Goal: Task Accomplishment & Management: Manage account settings

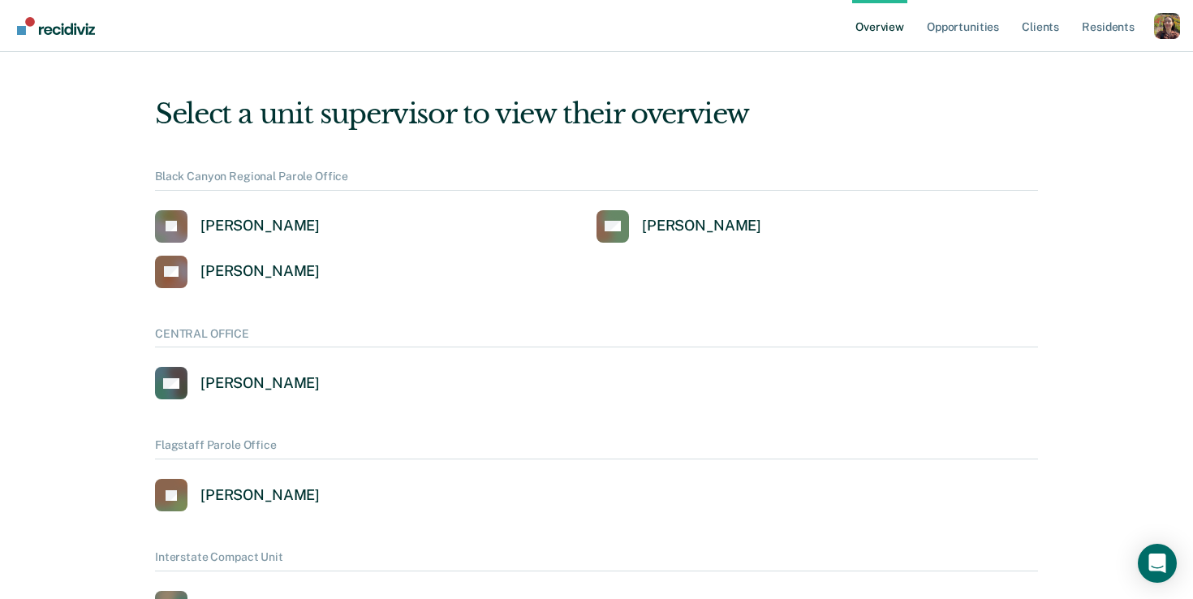
click at [1165, 35] on div "Profile dropdown button" at bounding box center [1167, 26] width 26 height 26
click at [1065, 63] on button "Profile" at bounding box center [1101, 75] width 157 height 26
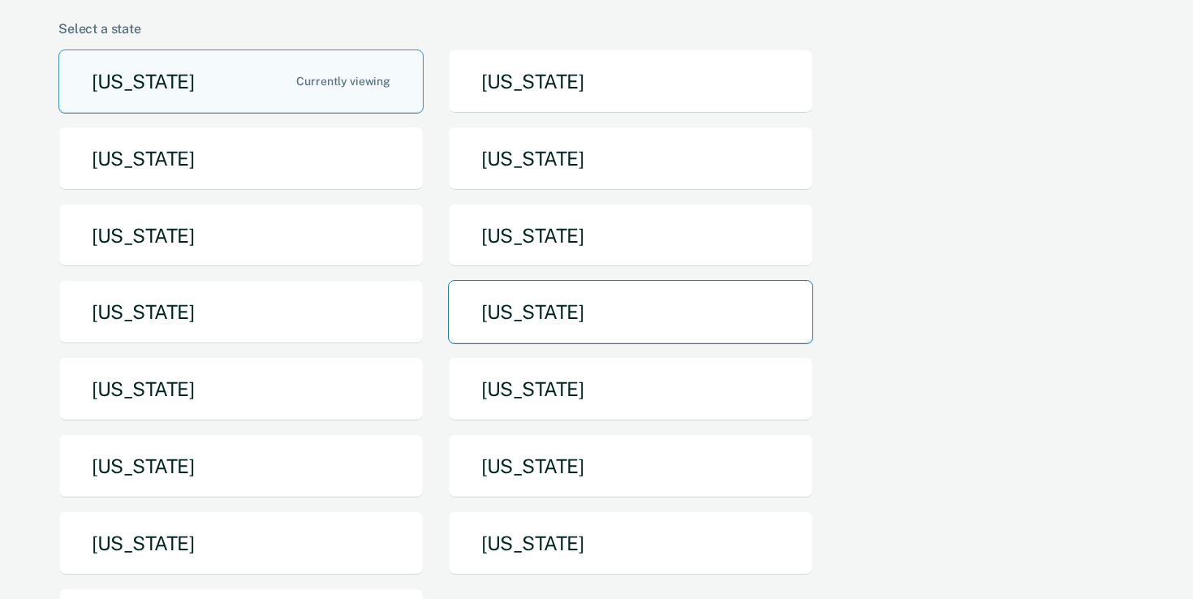
scroll to position [164, 0]
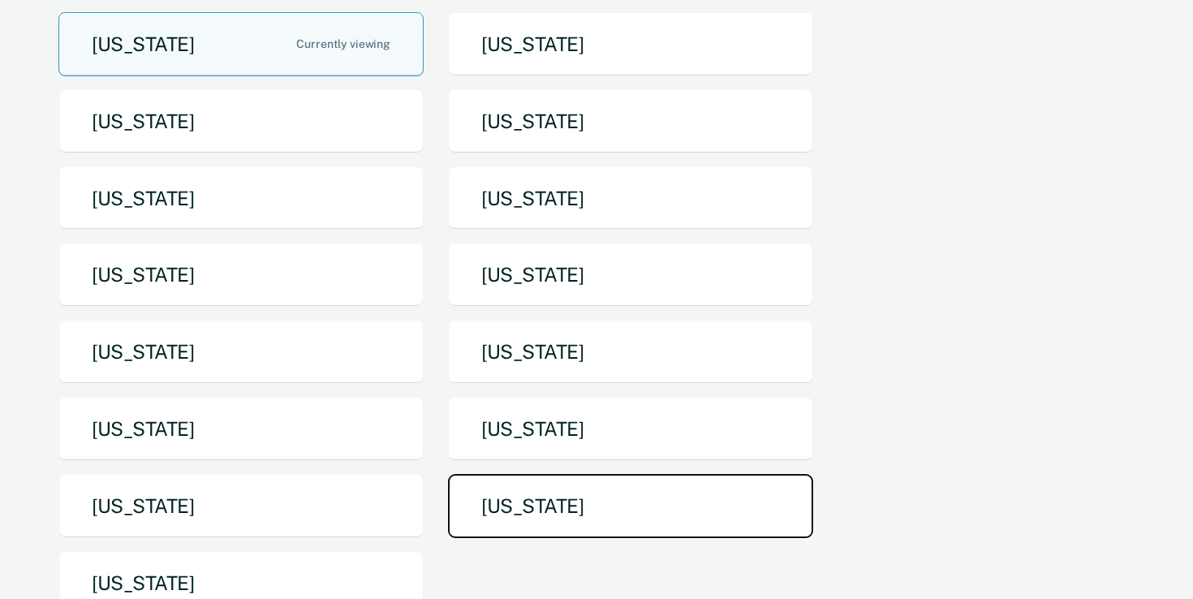
click at [614, 506] on button "Texas" at bounding box center [630, 506] width 365 height 64
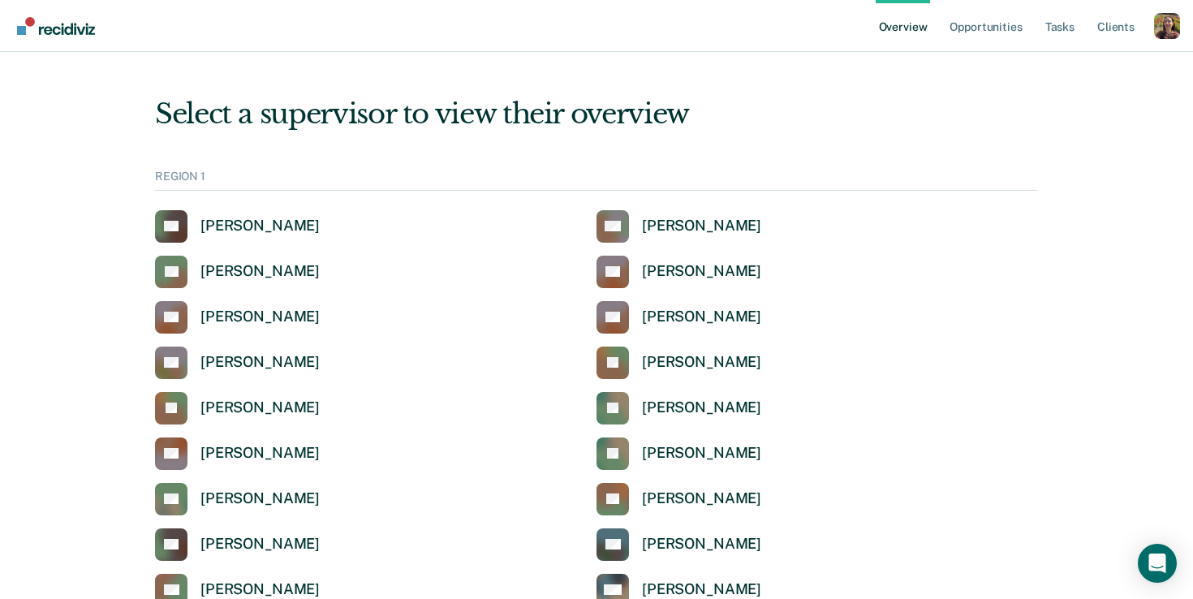
scroll to position [335, 0]
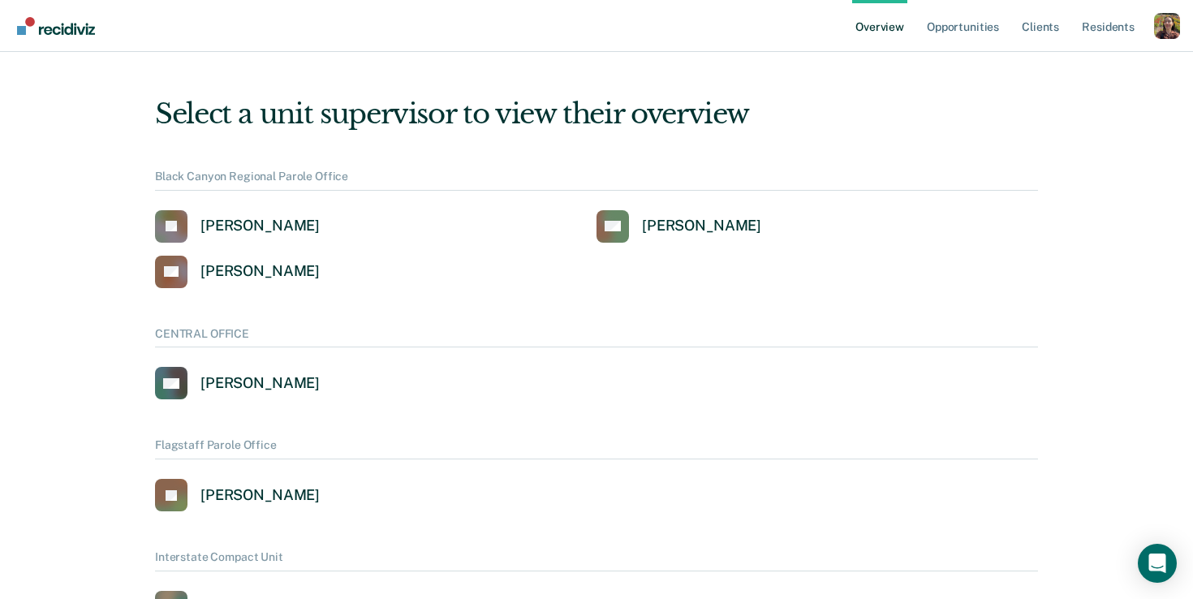
click at [1152, 31] on ul "Overview Opportunities Client s Resident s" at bounding box center [1003, 26] width 302 height 52
click at [1165, 33] on div "Profile dropdown button" at bounding box center [1167, 26] width 26 height 26
click at [1047, 80] on button "Profile" at bounding box center [1101, 75] width 157 height 26
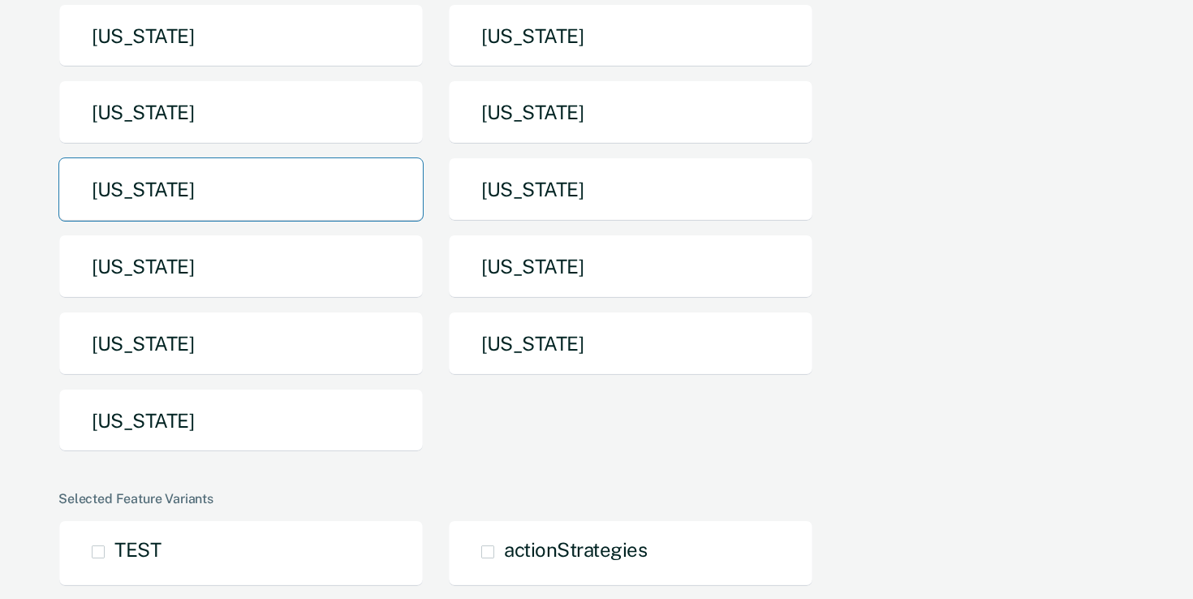
scroll to position [329, 0]
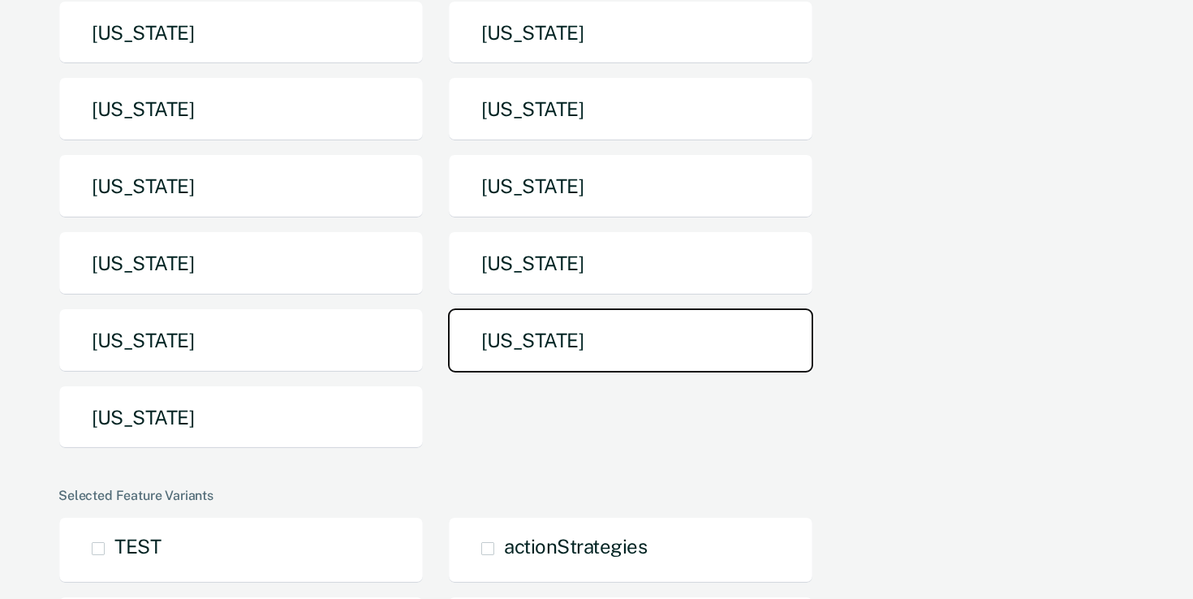
click at [541, 357] on button "Texas" at bounding box center [630, 340] width 365 height 64
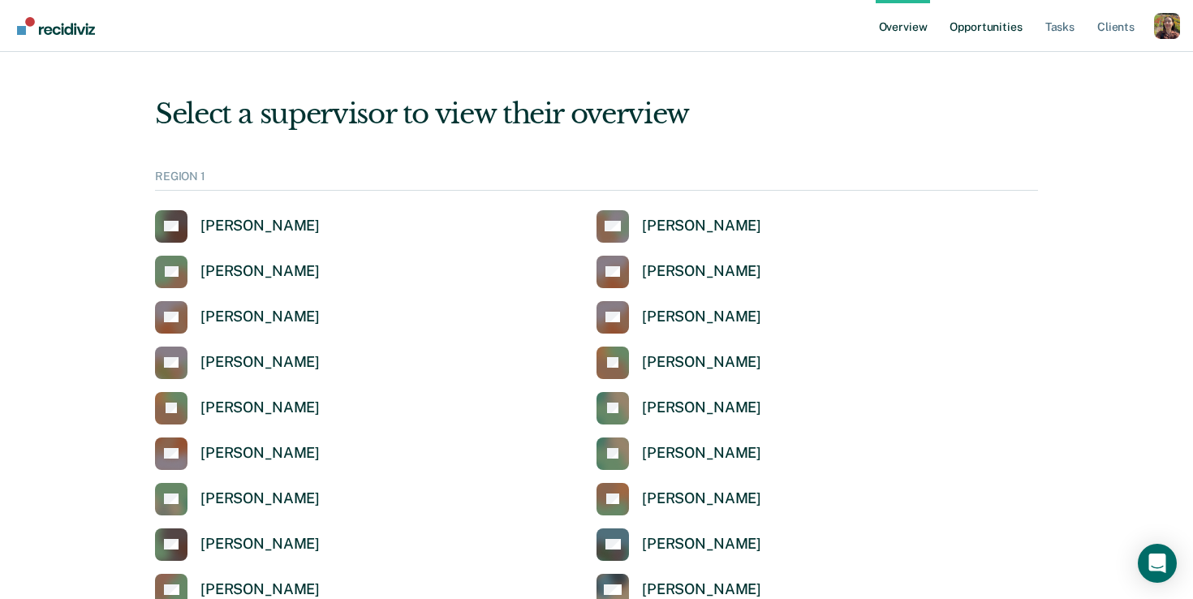
click at [1005, 28] on link "Opportunities" at bounding box center [985, 26] width 79 height 52
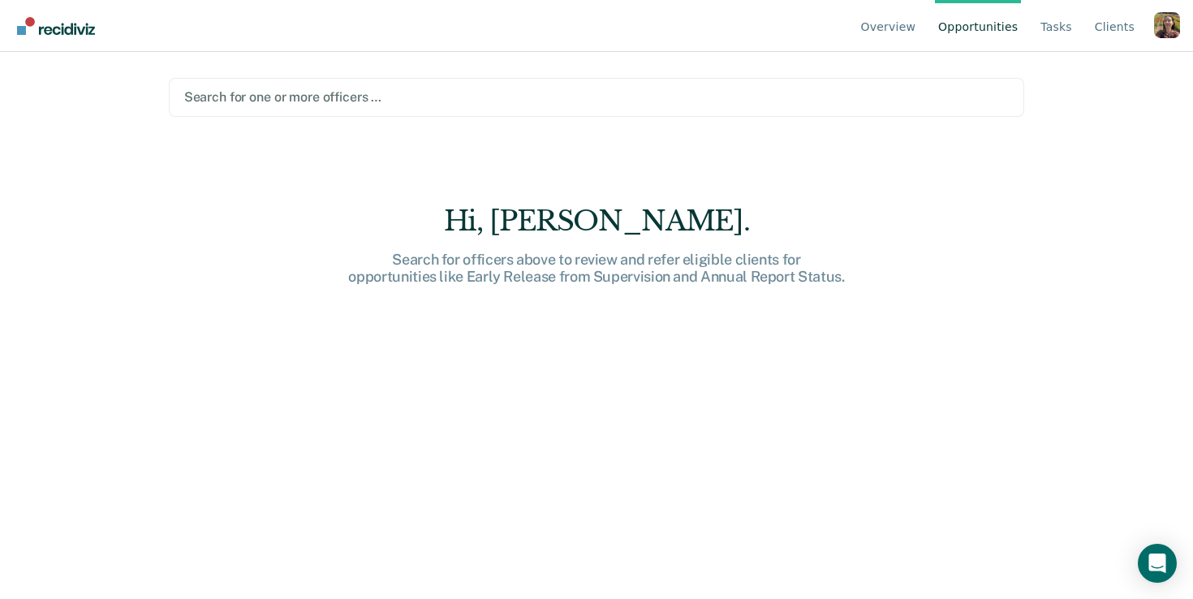
click at [1049, 30] on link "Tasks" at bounding box center [1056, 26] width 38 height 52
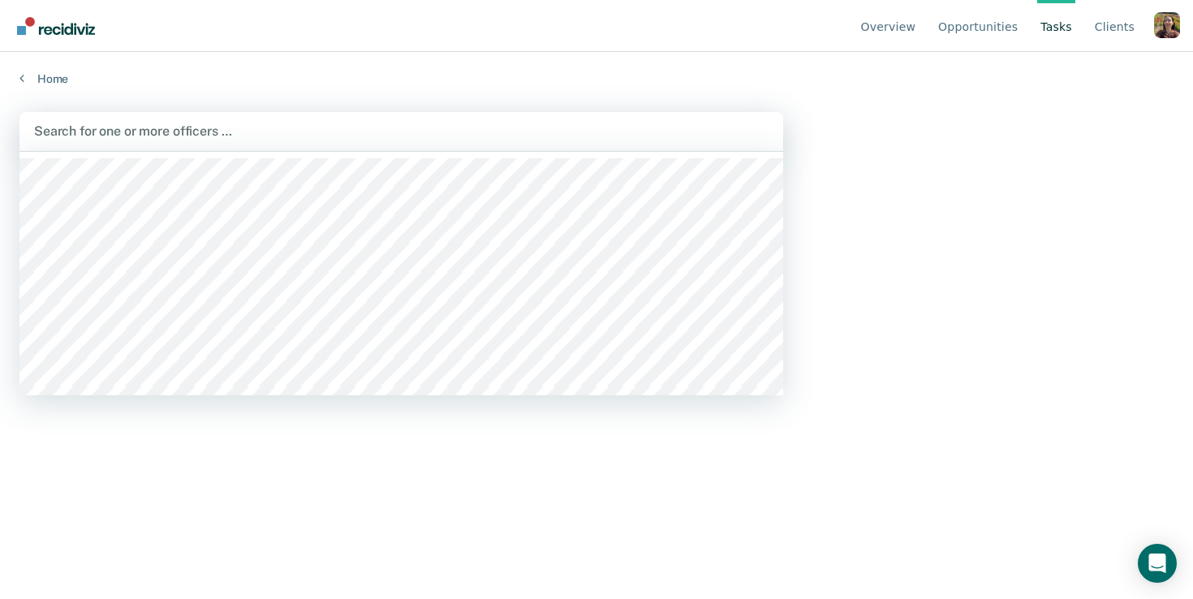
click at [521, 133] on div at bounding box center [401, 131] width 734 height 19
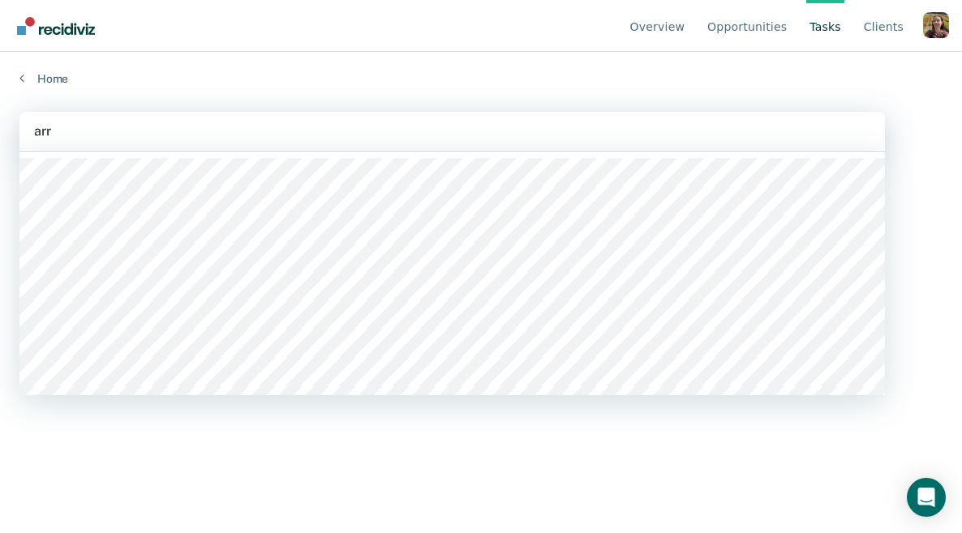
type input "arre"
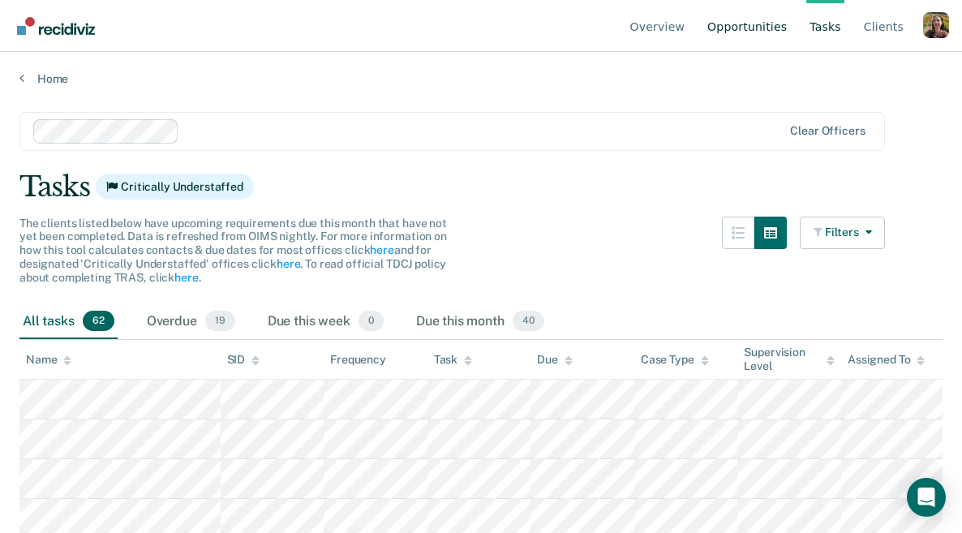
click at [762, 29] on link "Opportunities" at bounding box center [747, 26] width 86 height 52
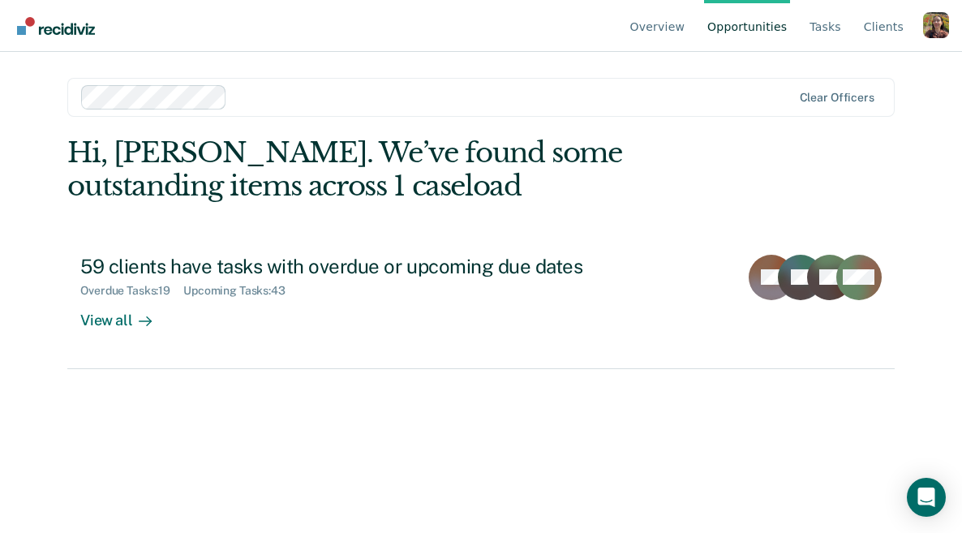
click at [940, 25] on div "Profile dropdown button" at bounding box center [937, 25] width 26 height 26
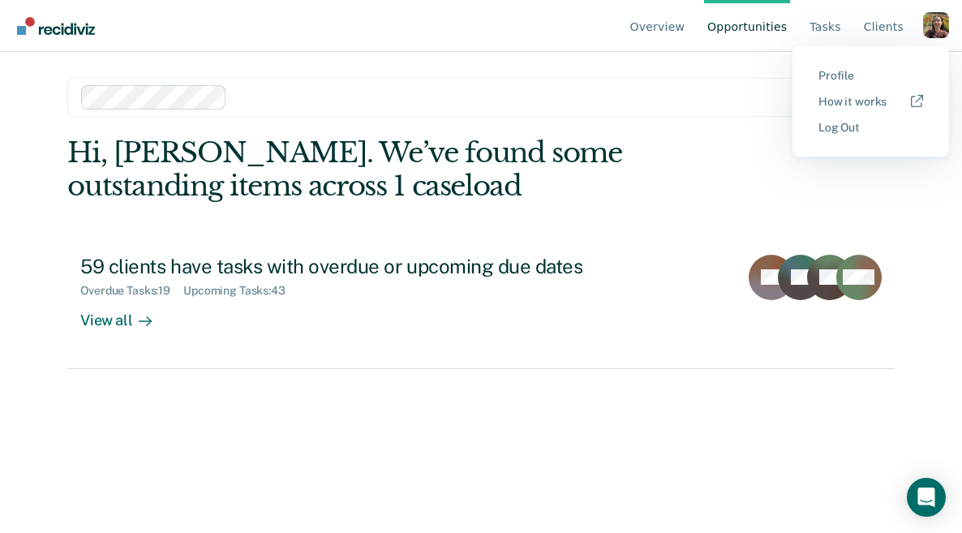
click at [812, 79] on button "Profile" at bounding box center [871, 75] width 157 height 26
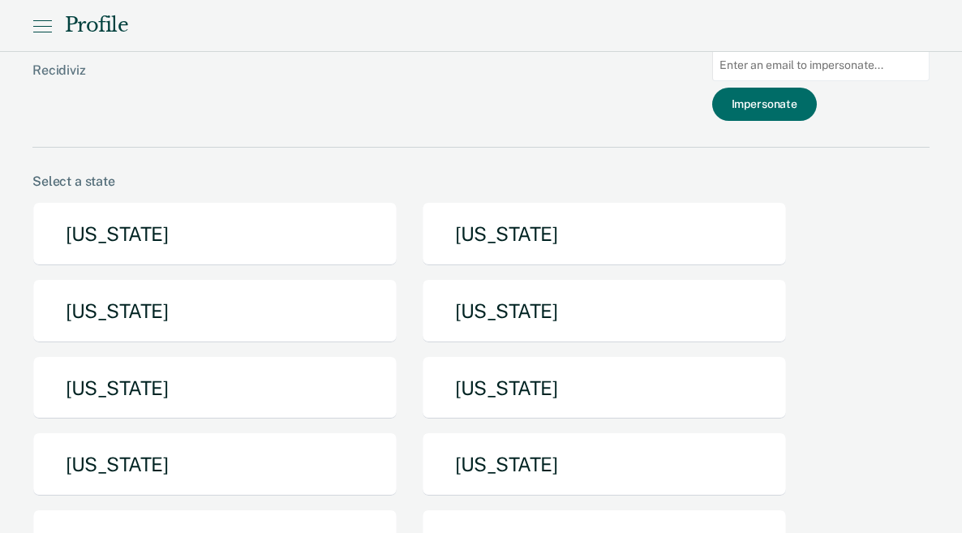
click at [830, 80] on input at bounding box center [821, 66] width 217 height 32
paste input "#10103"
type input "#10103"
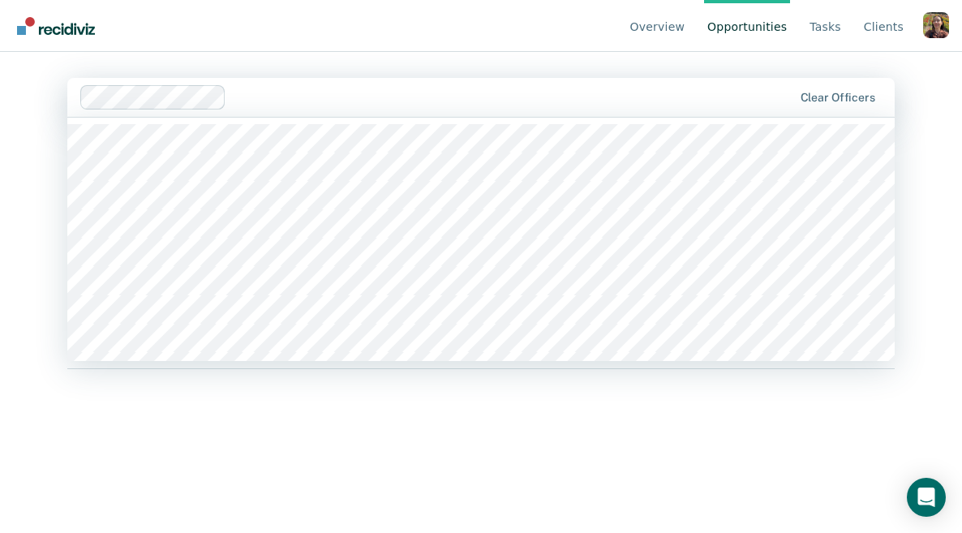
click at [401, 98] on div at bounding box center [513, 97] width 560 height 19
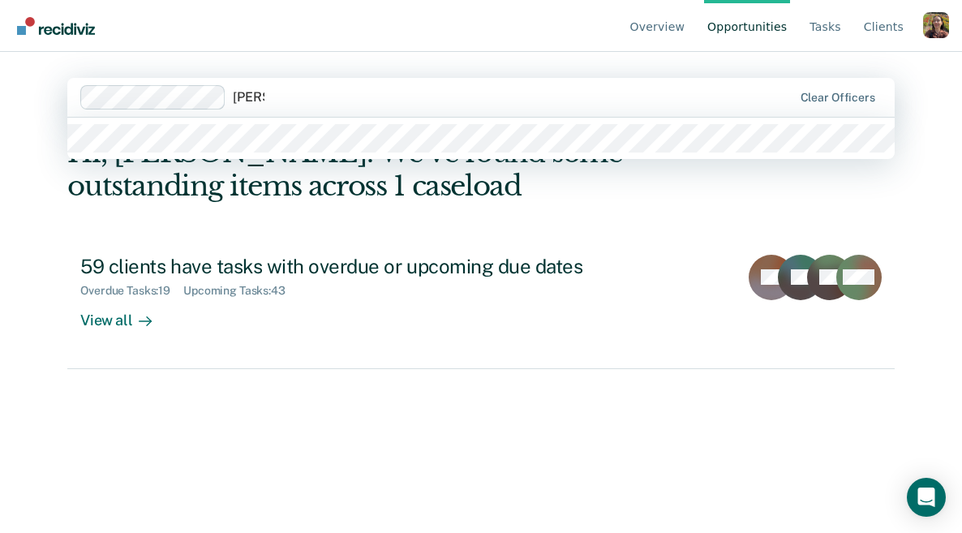
type input "rosio"
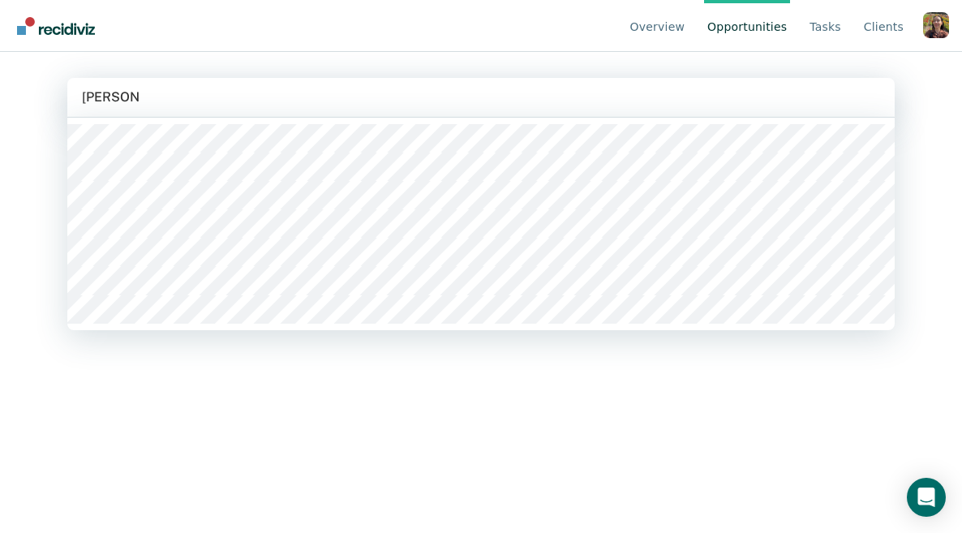
type input "michelle a"
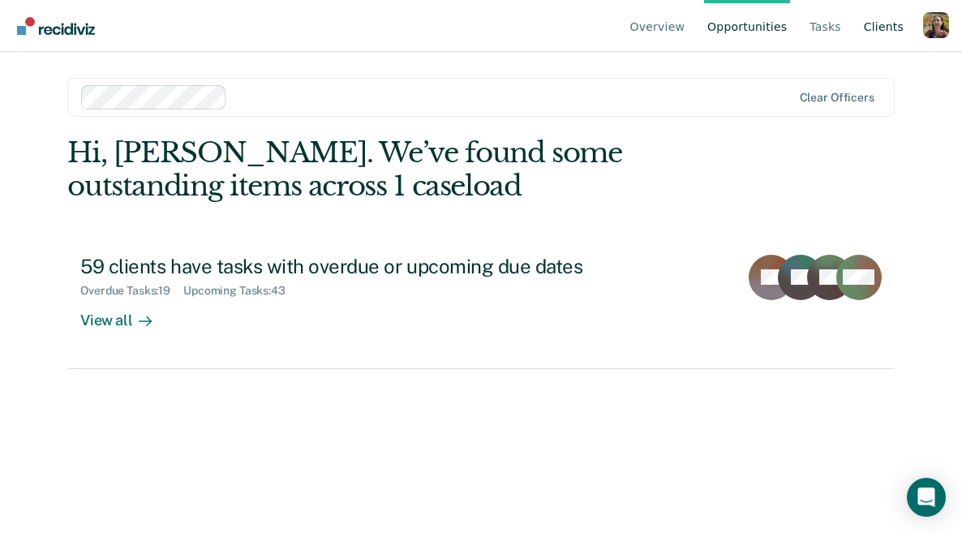
click at [898, 25] on link "Client s" at bounding box center [884, 26] width 46 height 52
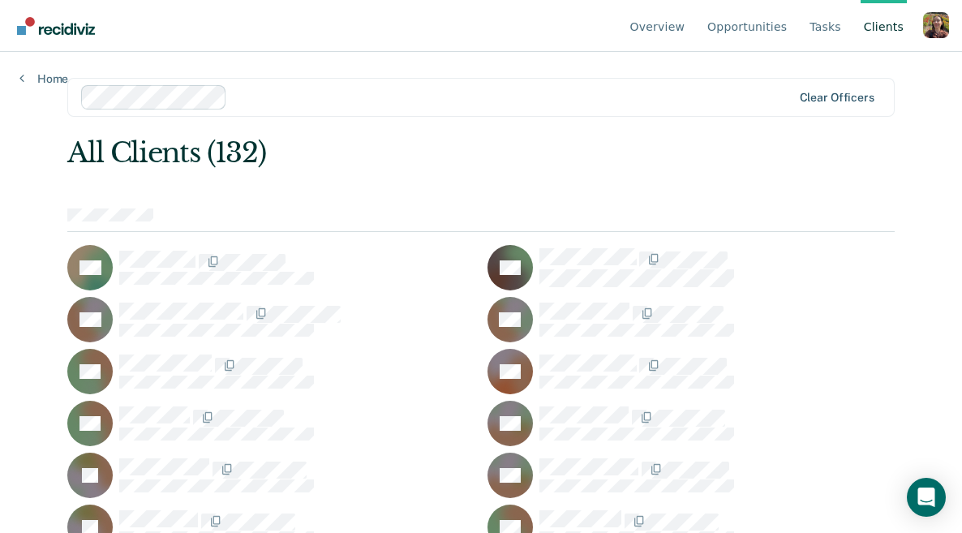
scroll to position [3065, 0]
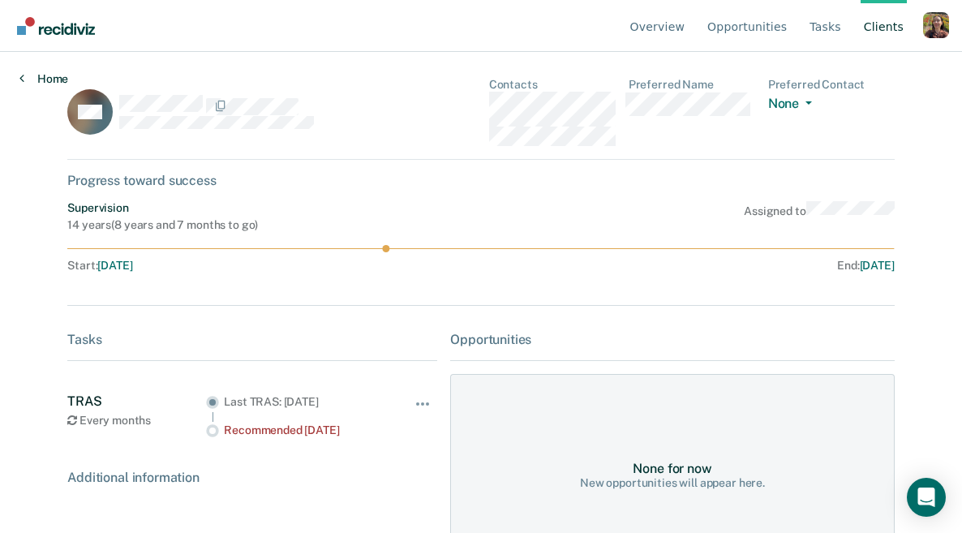
click at [32, 74] on link "Home" at bounding box center [43, 78] width 49 height 15
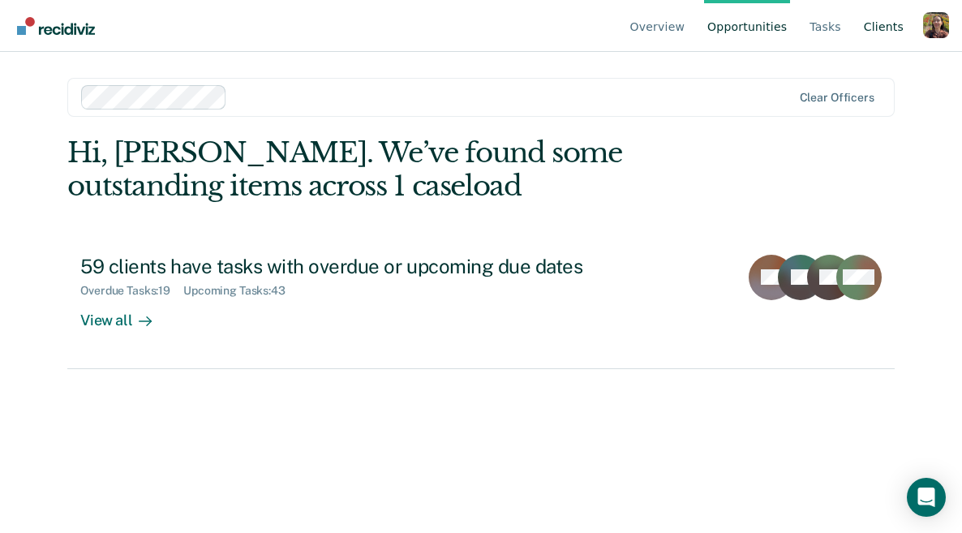
click at [895, 21] on link "Client s" at bounding box center [884, 26] width 46 height 52
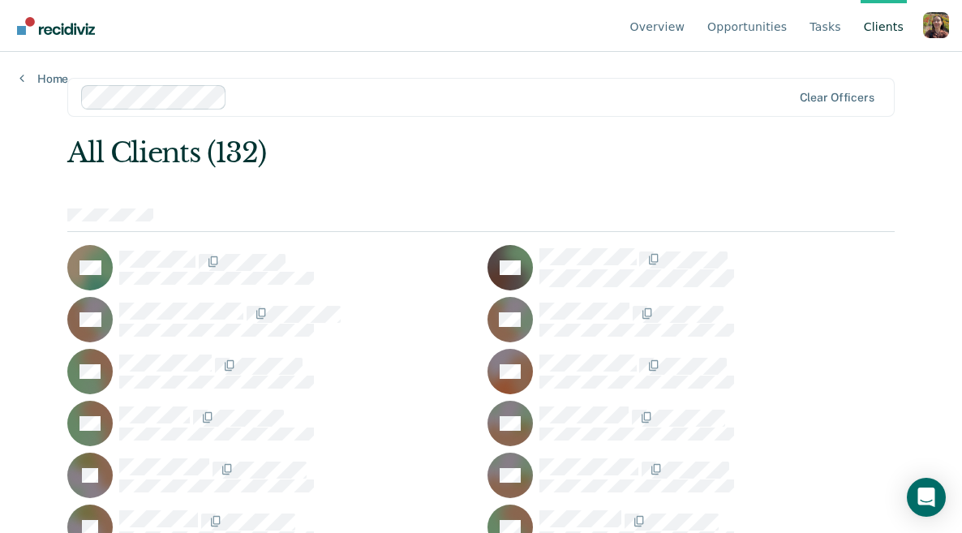
scroll to position [3013, 0]
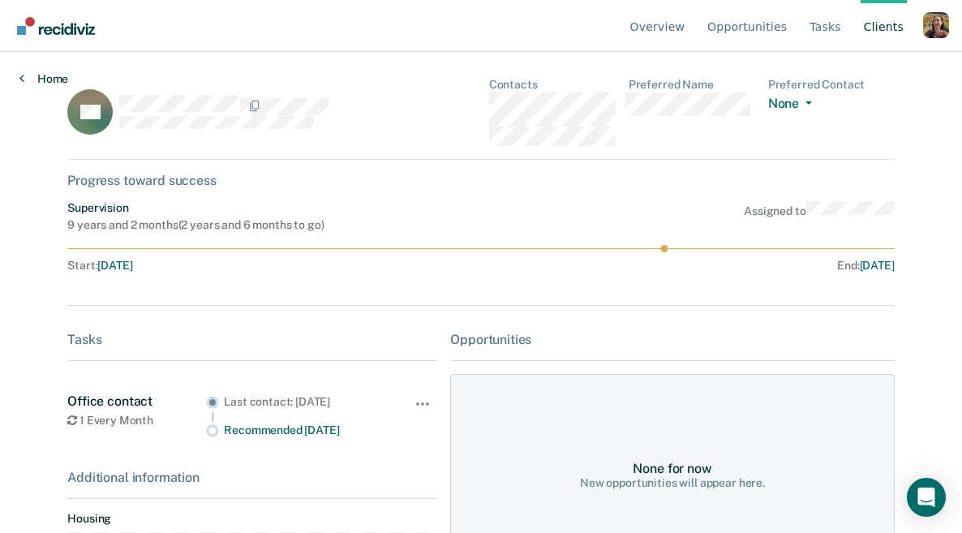
click at [44, 80] on link "Home" at bounding box center [43, 78] width 49 height 15
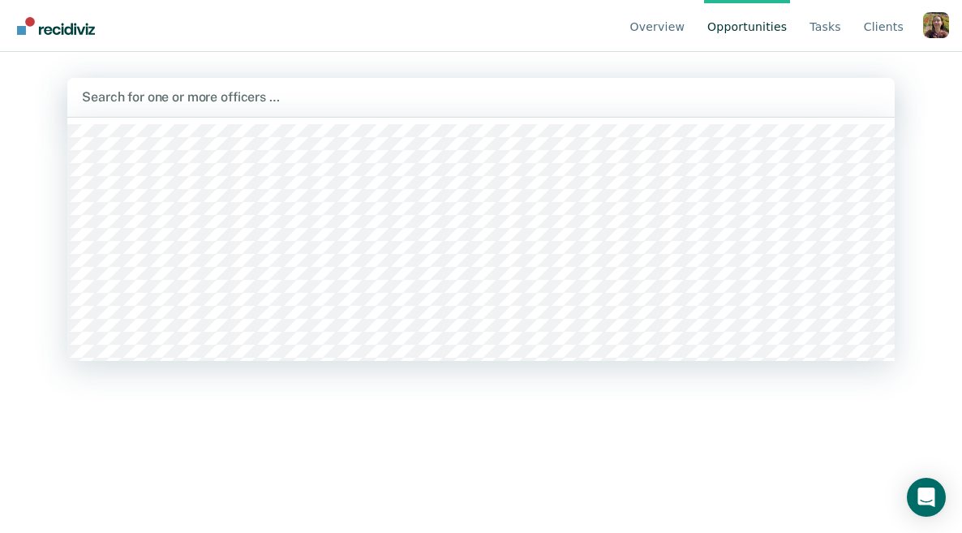
click at [252, 105] on div at bounding box center [481, 97] width 798 height 19
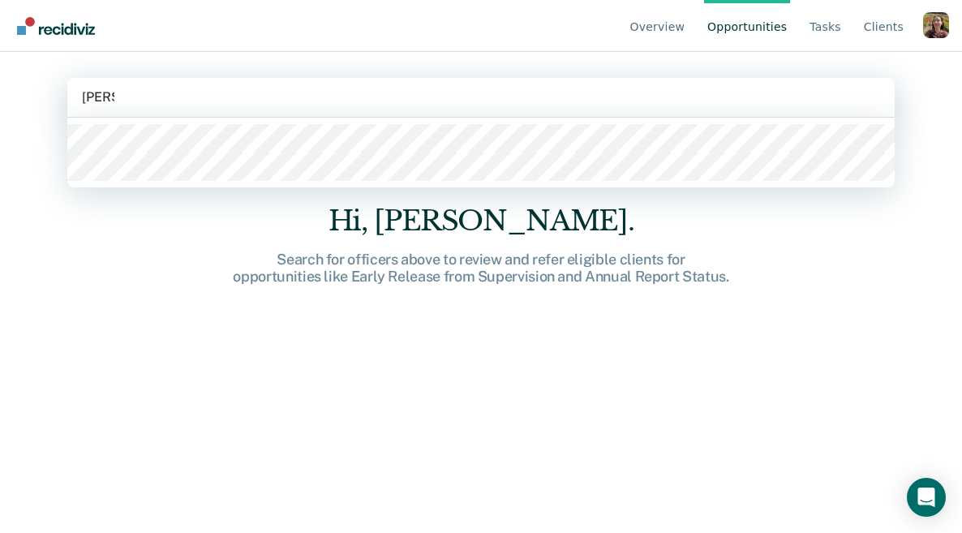
type input "ayanna"
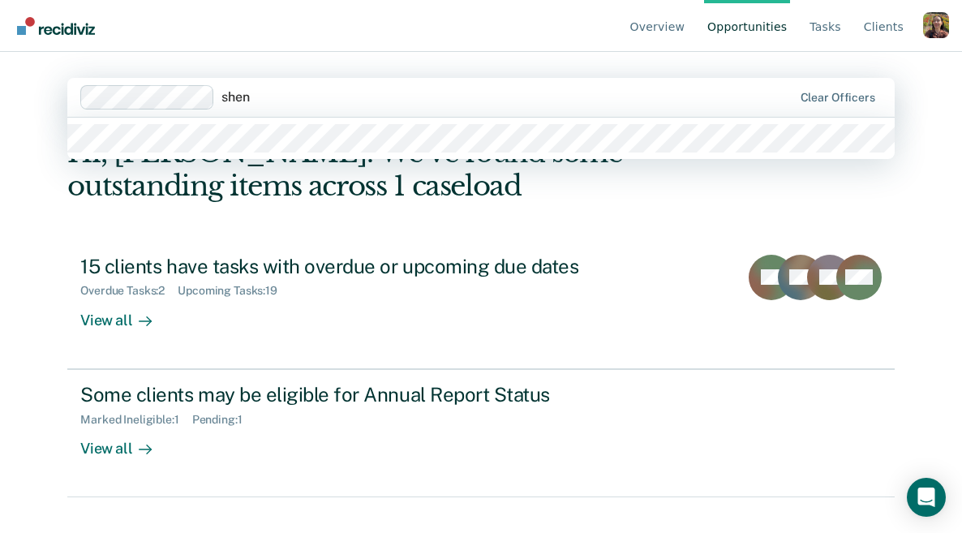
type input "shene"
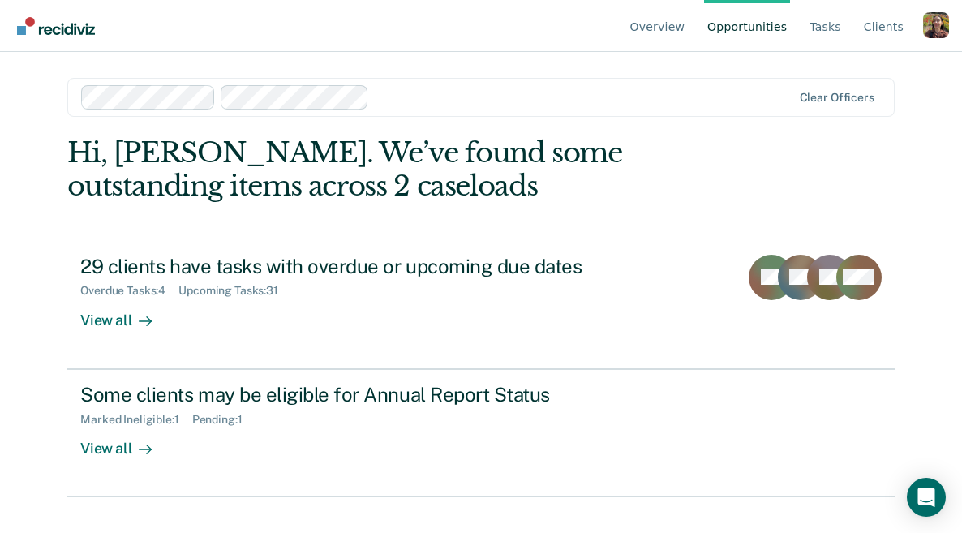
click at [433, 86] on div at bounding box center [437, 97] width 712 height 24
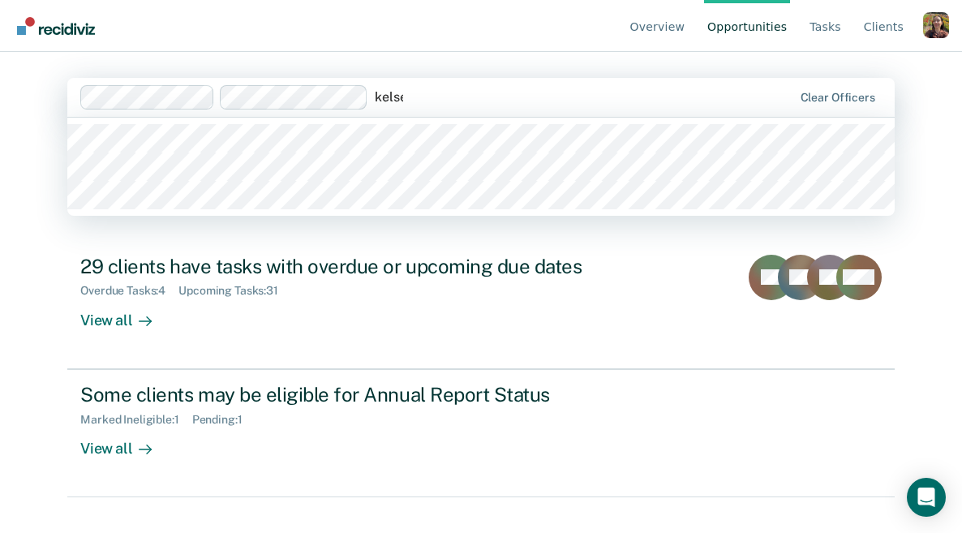
type input "kelsey"
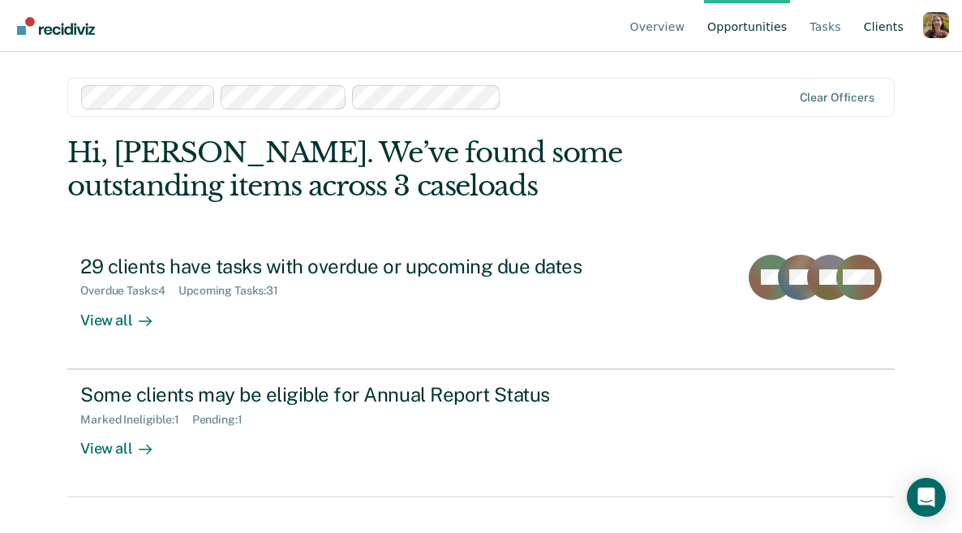
click at [891, 22] on link "Client s" at bounding box center [884, 26] width 46 height 52
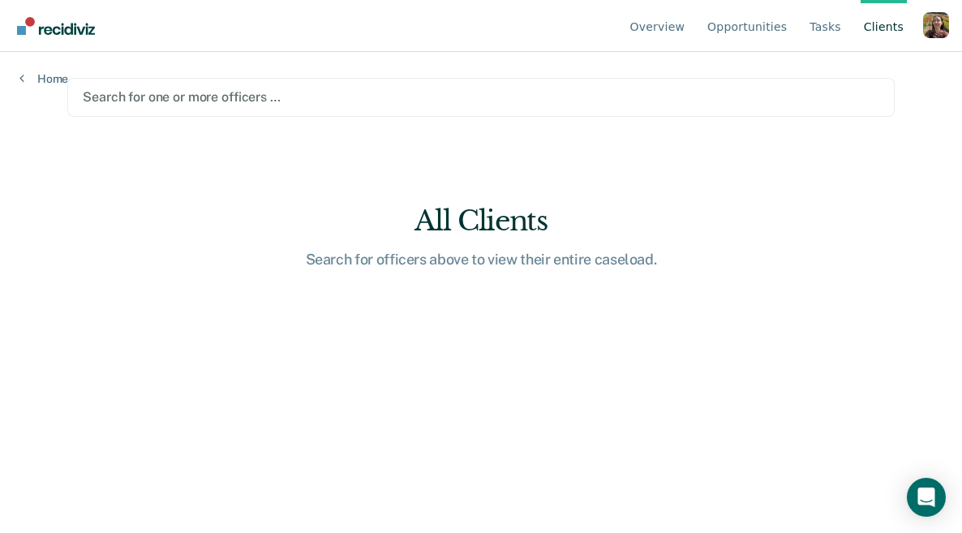
click at [416, 100] on div at bounding box center [481, 97] width 796 height 19
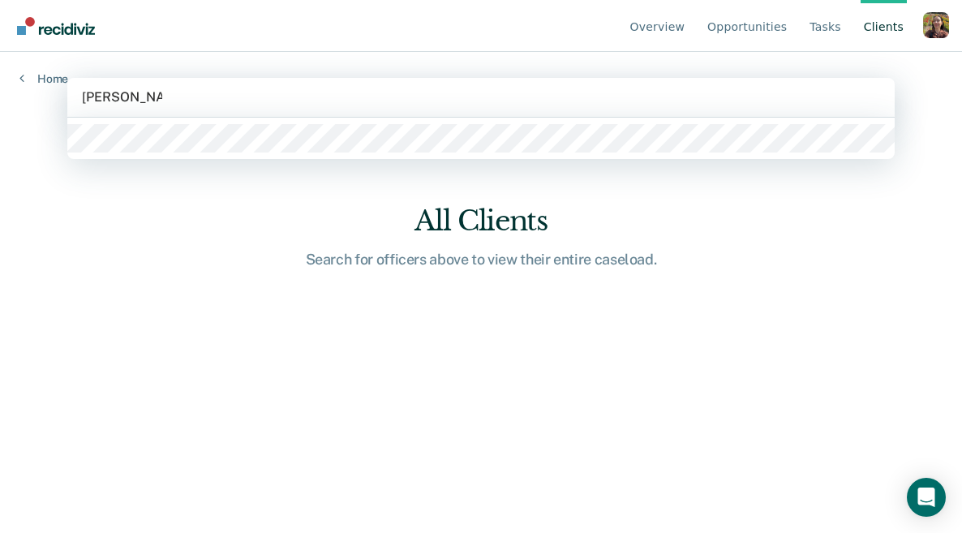
type input "ayanna brown"
